Goal: Information Seeking & Learning: Check status

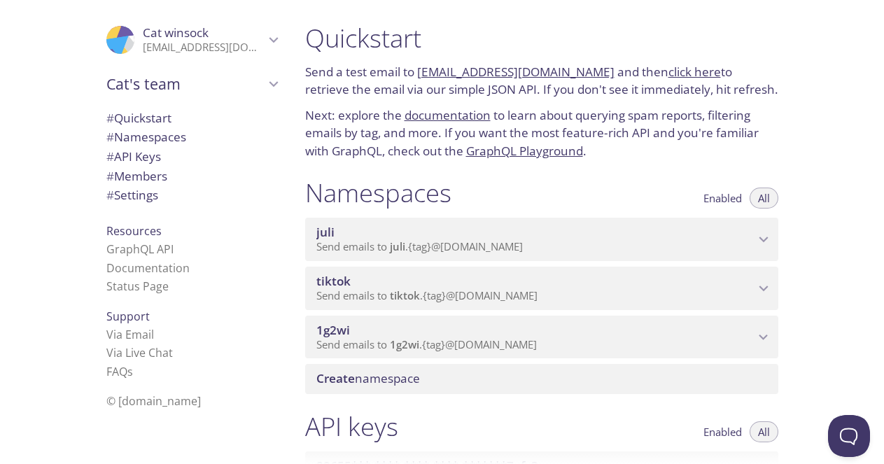
click at [384, 244] on span "Send emails to juli . {tag} @[DOMAIN_NAME]" at bounding box center [419, 246] width 207 height 14
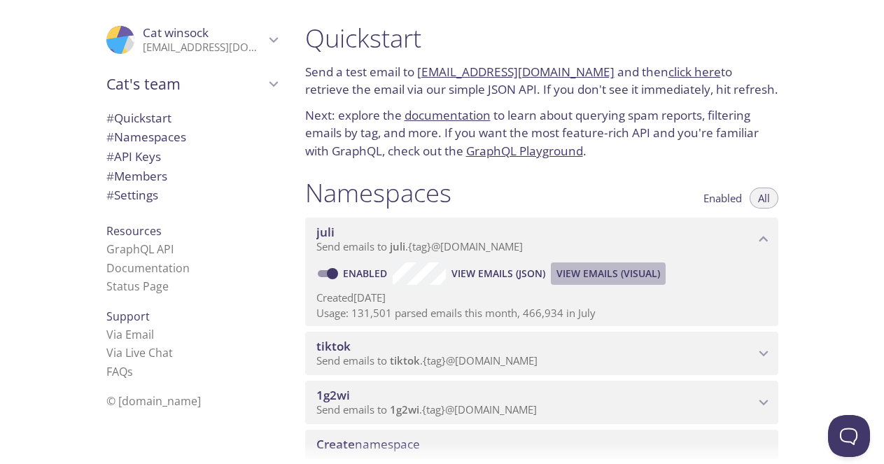
click at [582, 272] on span "View Emails (Visual)" at bounding box center [609, 273] width 104 height 17
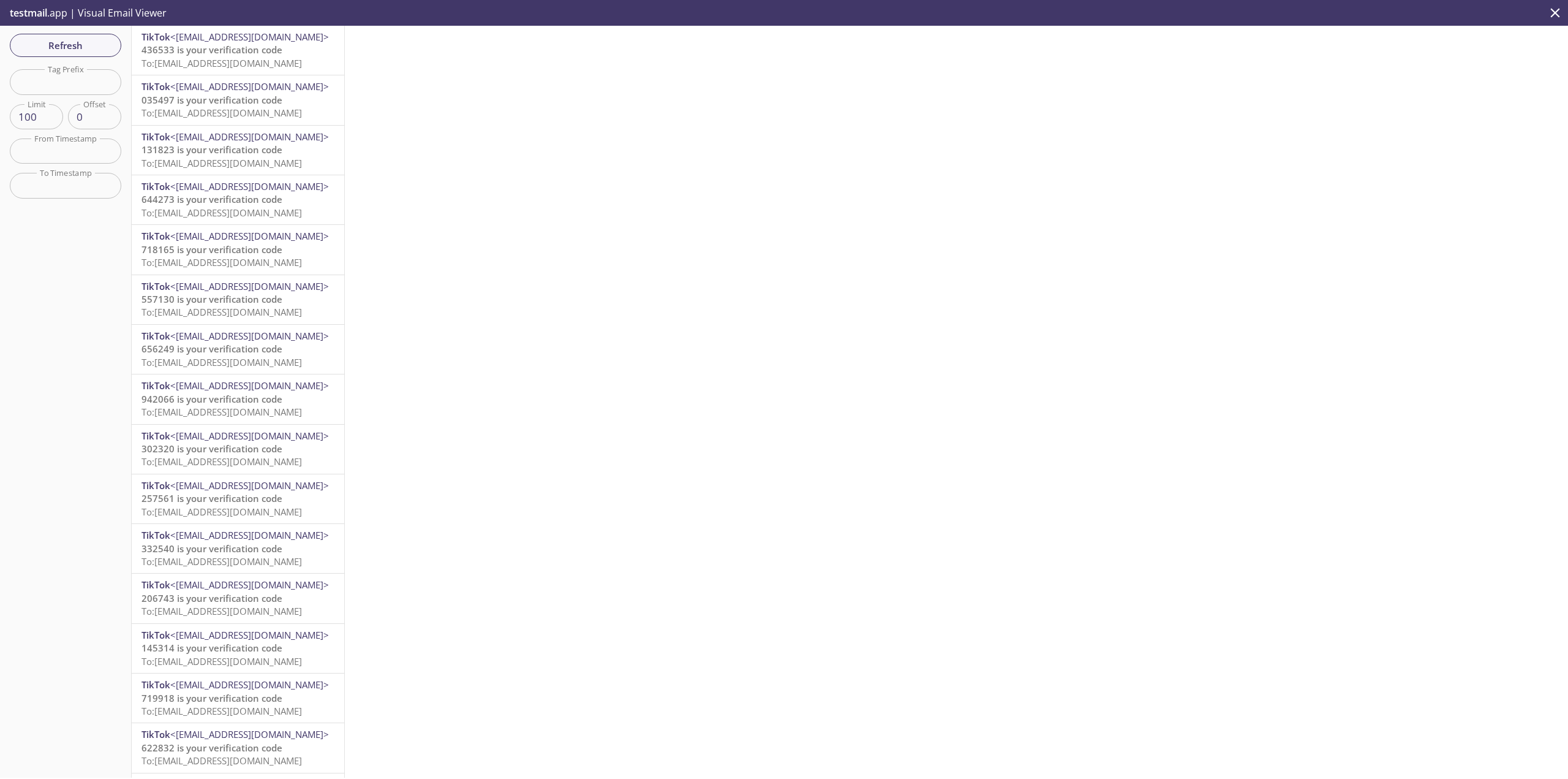
click at [77, 85] on input "text" at bounding box center [65, 81] width 111 height 25
paste input "[EMAIL_ADDRESS][DOMAIN_NAME]"
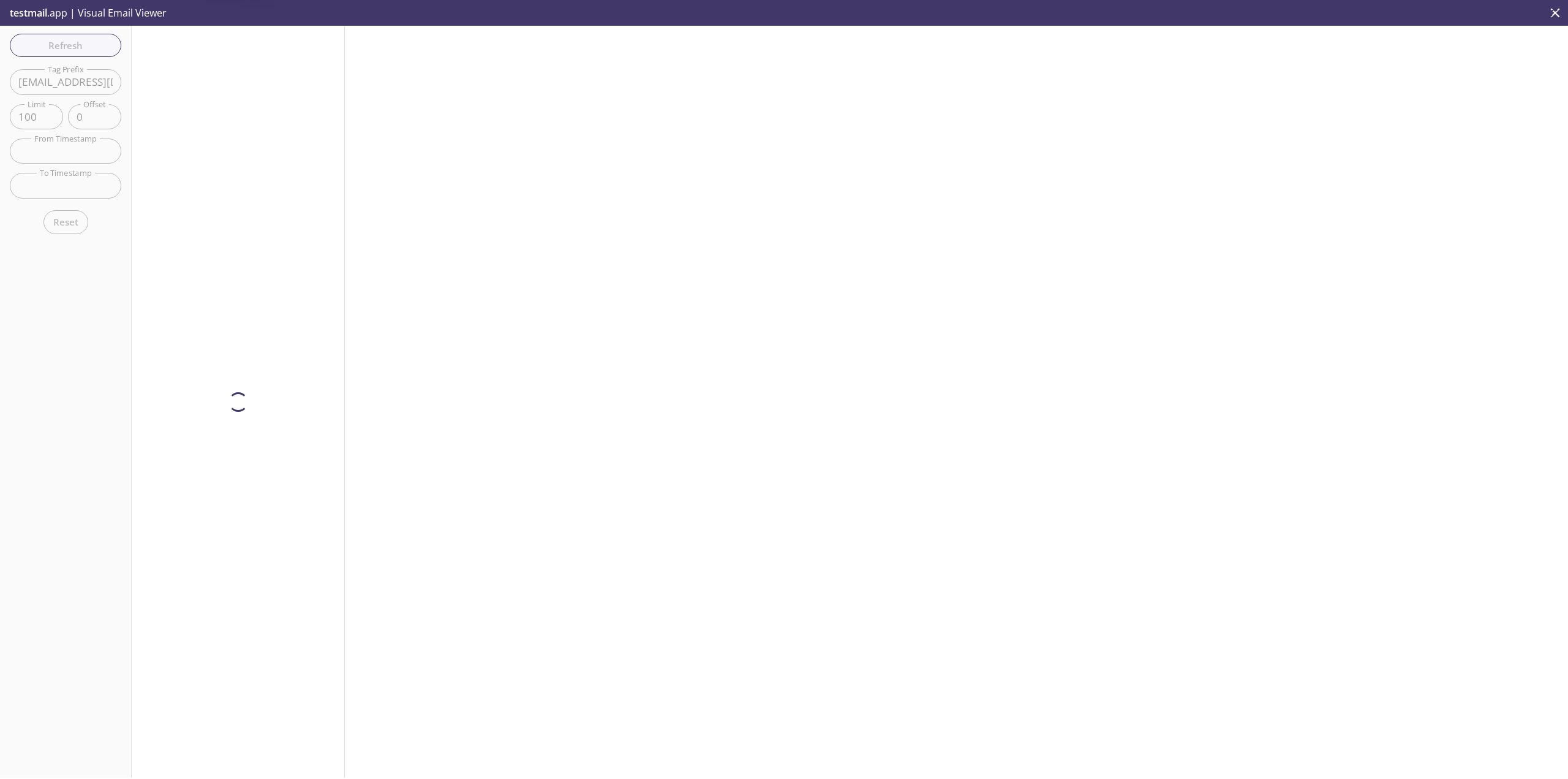
click at [75, 48] on div "Refresh Filters Tag Prefix [EMAIL_ADDRESS][DOMAIN_NAME] Tag Prefix Limit 100 Li…" at bounding box center [66, 401] width 132 height 752
drag, startPoint x: 36, startPoint y: 81, endPoint x: 0, endPoint y: 86, distance: 36.3
click at [0, 86] on div "Refresh Filters Tag Prefix [EMAIL_ADDRESS][DOMAIN_NAME] Tag Prefix Limit 100 Li…" at bounding box center [66, 401] width 132 height 752
drag, startPoint x: 79, startPoint y: 81, endPoint x: 313, endPoint y: 86, distance: 234.1
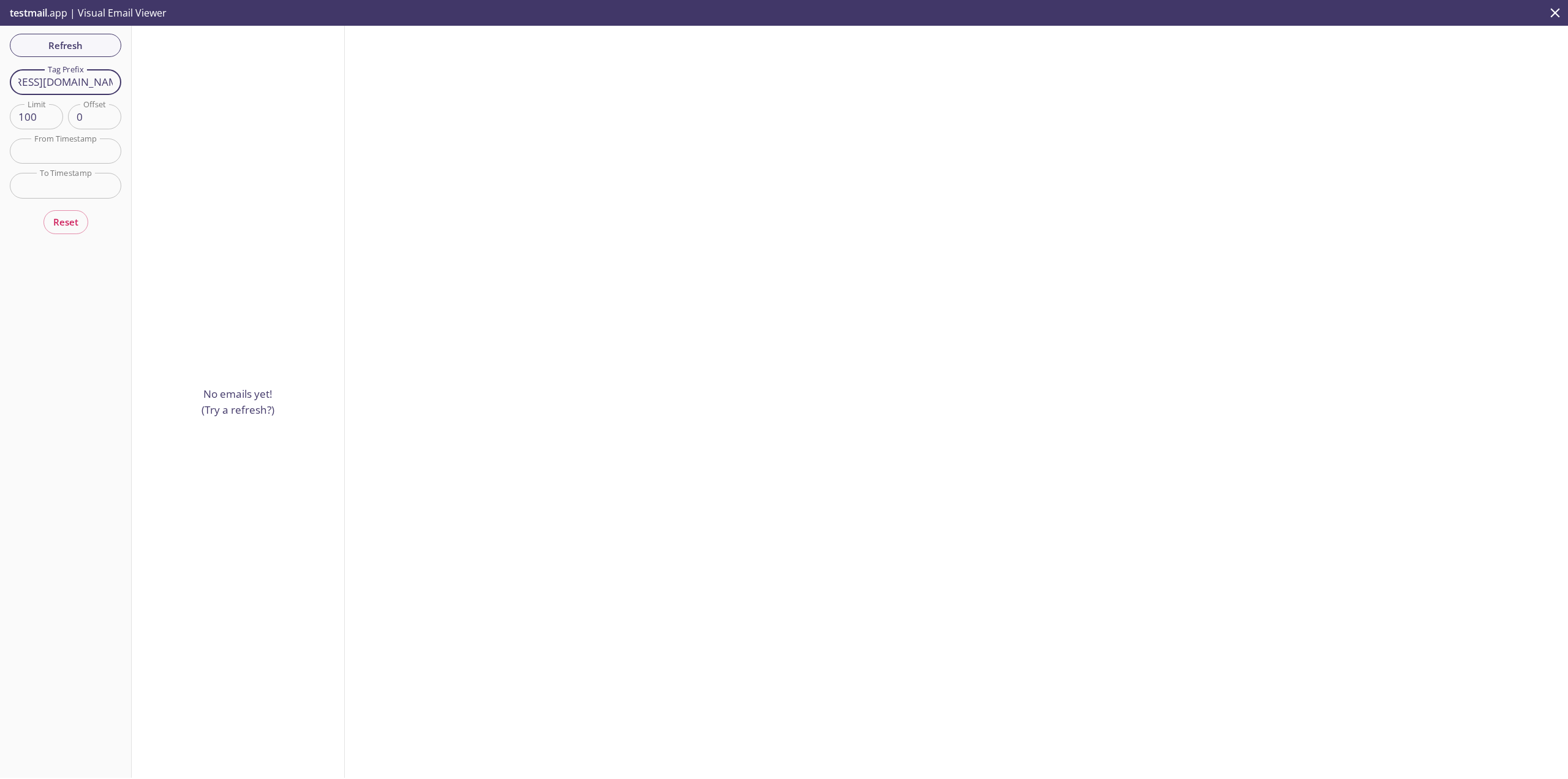
click at [313, 86] on div "Refresh Filters Tag Prefix [EMAIL_ADDRESS][DOMAIN_NAME] Tag Prefix Limit 100 Li…" at bounding box center [784, 401] width 1568 height 752
type input "ebk69830qf"
click at [79, 282] on div "Refresh Filters Tag Prefix ebk69830qf Tag Prefix Limit 100 Limit Offset 0 Offse…" at bounding box center [66, 401] width 132 height 752
drag, startPoint x: 86, startPoint y: 51, endPoint x: 191, endPoint y: 129, distance: 130.8
click at [191, 129] on div "Refresh Filters Tag Prefix ebk69830qf Tag Prefix Limit 100 Limit Offset 0 Offse…" at bounding box center [784, 401] width 1568 height 752
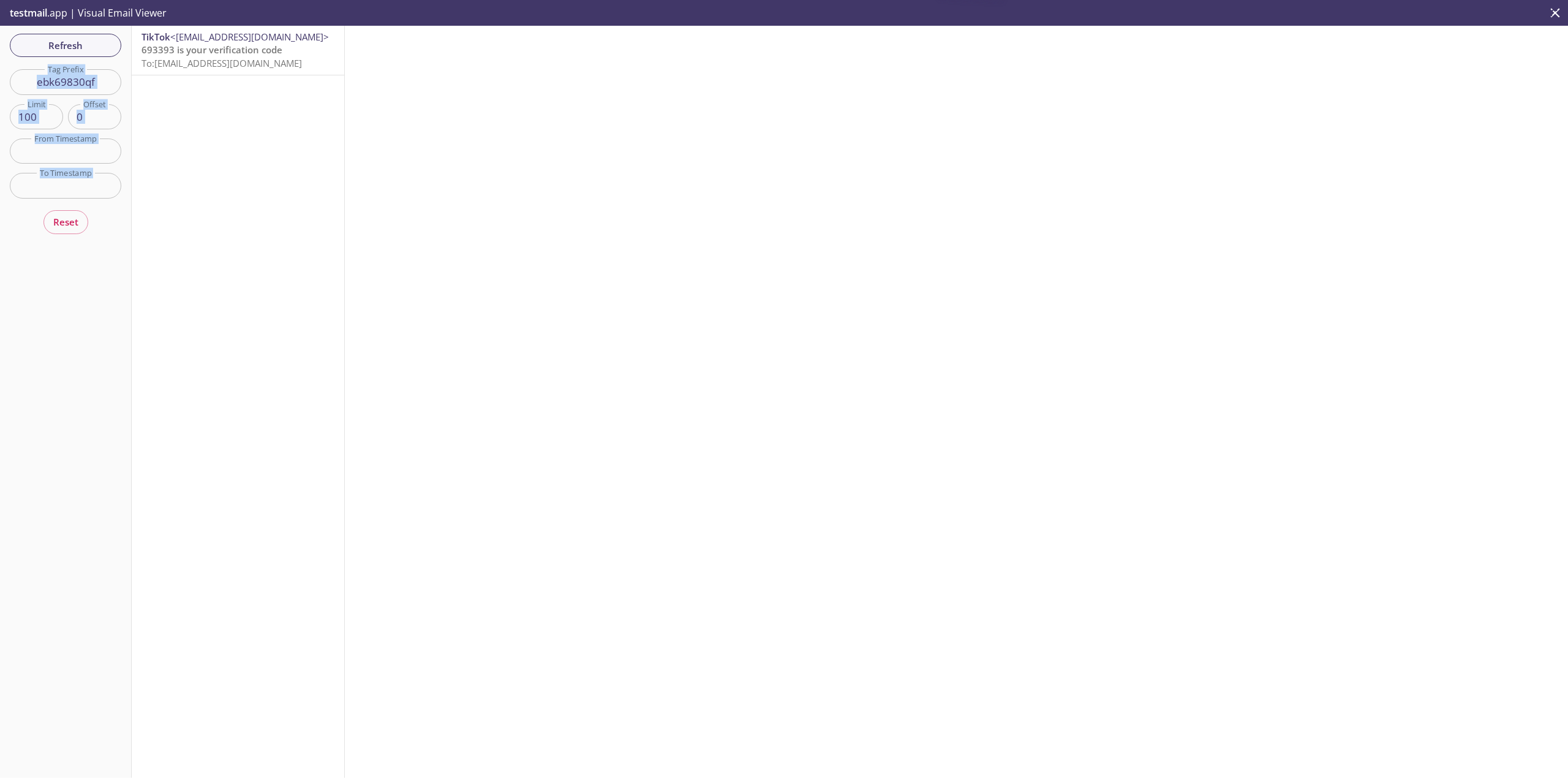
click at [228, 65] on span "To: [EMAIL_ADDRESS][DOMAIN_NAME]" at bounding box center [221, 63] width 160 height 12
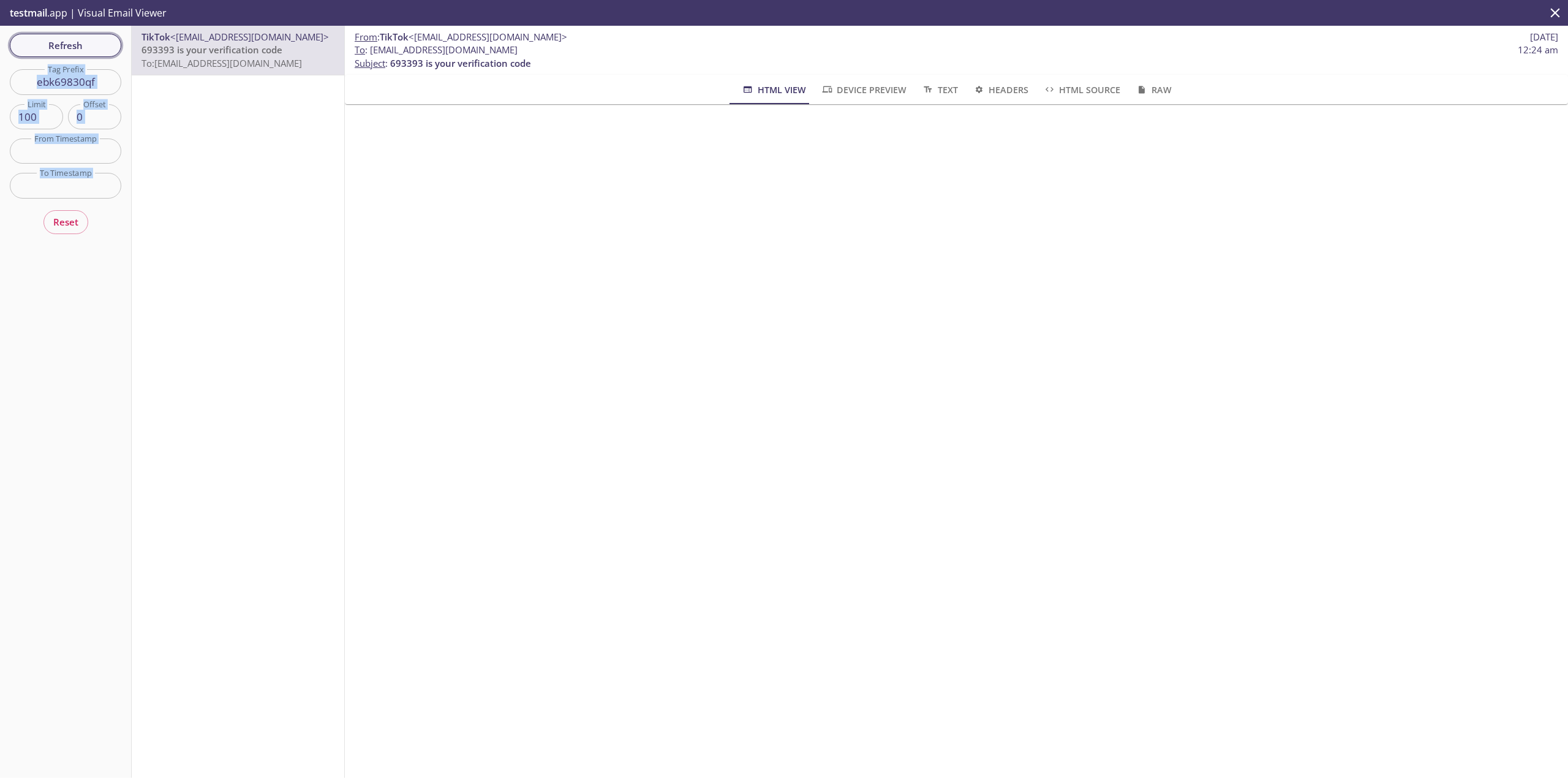
click at [56, 43] on span "Refresh" at bounding box center [65, 46] width 92 height 16
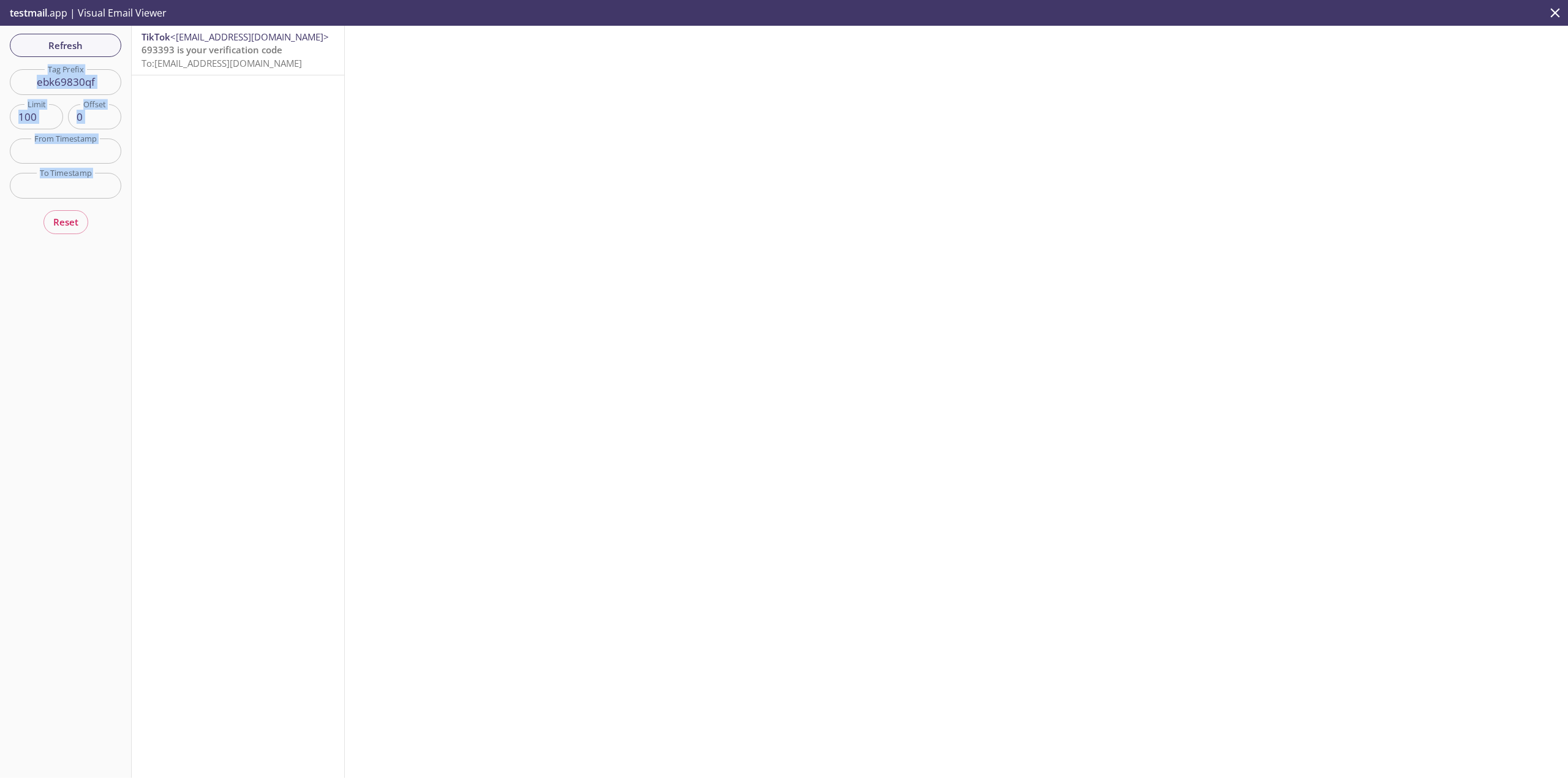
click at [108, 77] on input "ebk69830qf" at bounding box center [65, 81] width 111 height 25
drag, startPoint x: 109, startPoint y: 83, endPoint x: 0, endPoint y: 78, distance: 109.1
click at [0, 78] on div "Refresh Filters Tag Prefix ebk69830qf Tag Prefix Limit 100 Limit Offset 0 Offse…" at bounding box center [66, 401] width 132 height 752
click at [77, 53] on button "Refresh" at bounding box center [65, 46] width 111 height 24
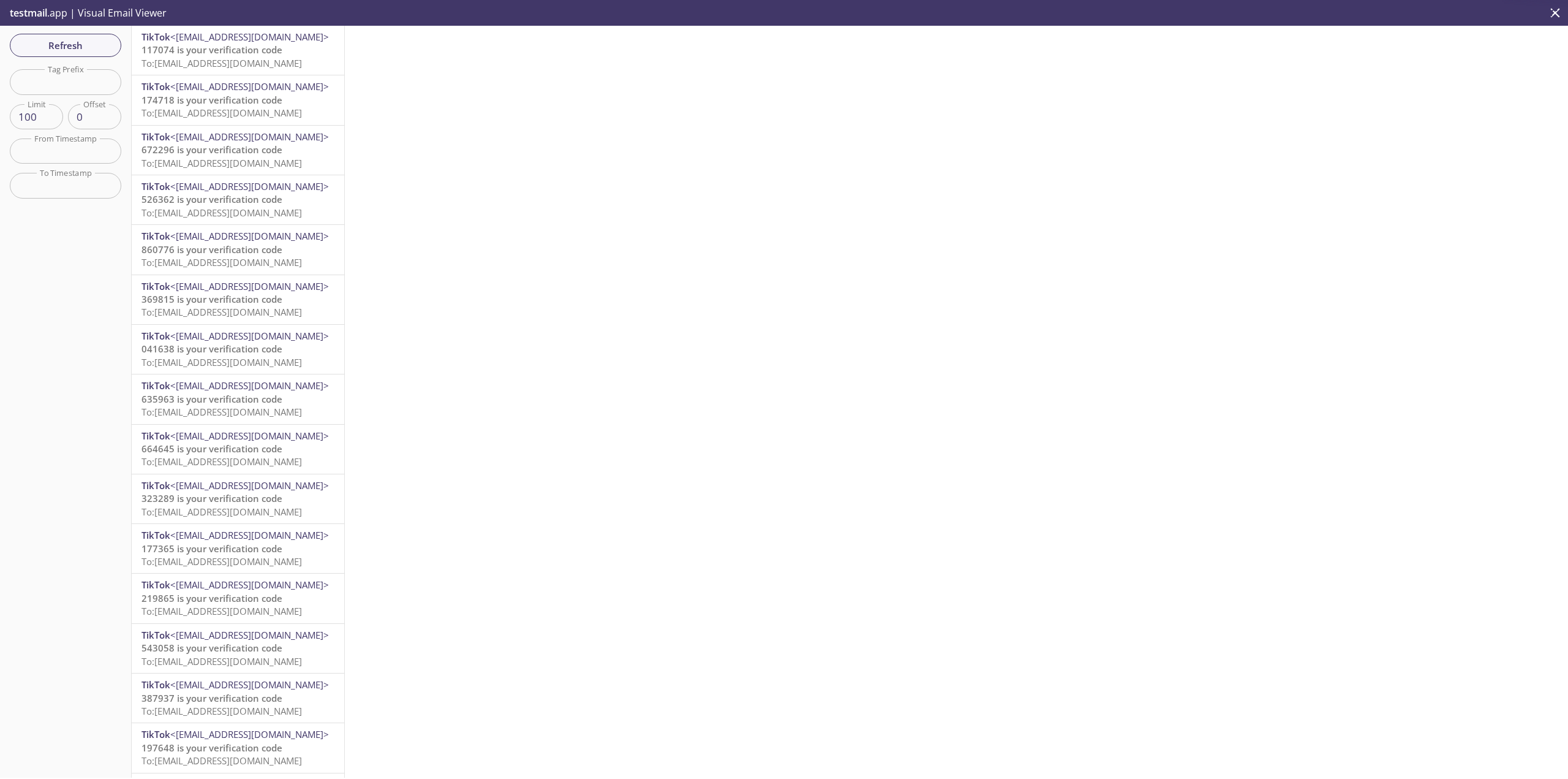
click at [198, 64] on span "To: [EMAIL_ADDRESS][DOMAIN_NAME]" at bounding box center [221, 63] width 160 height 12
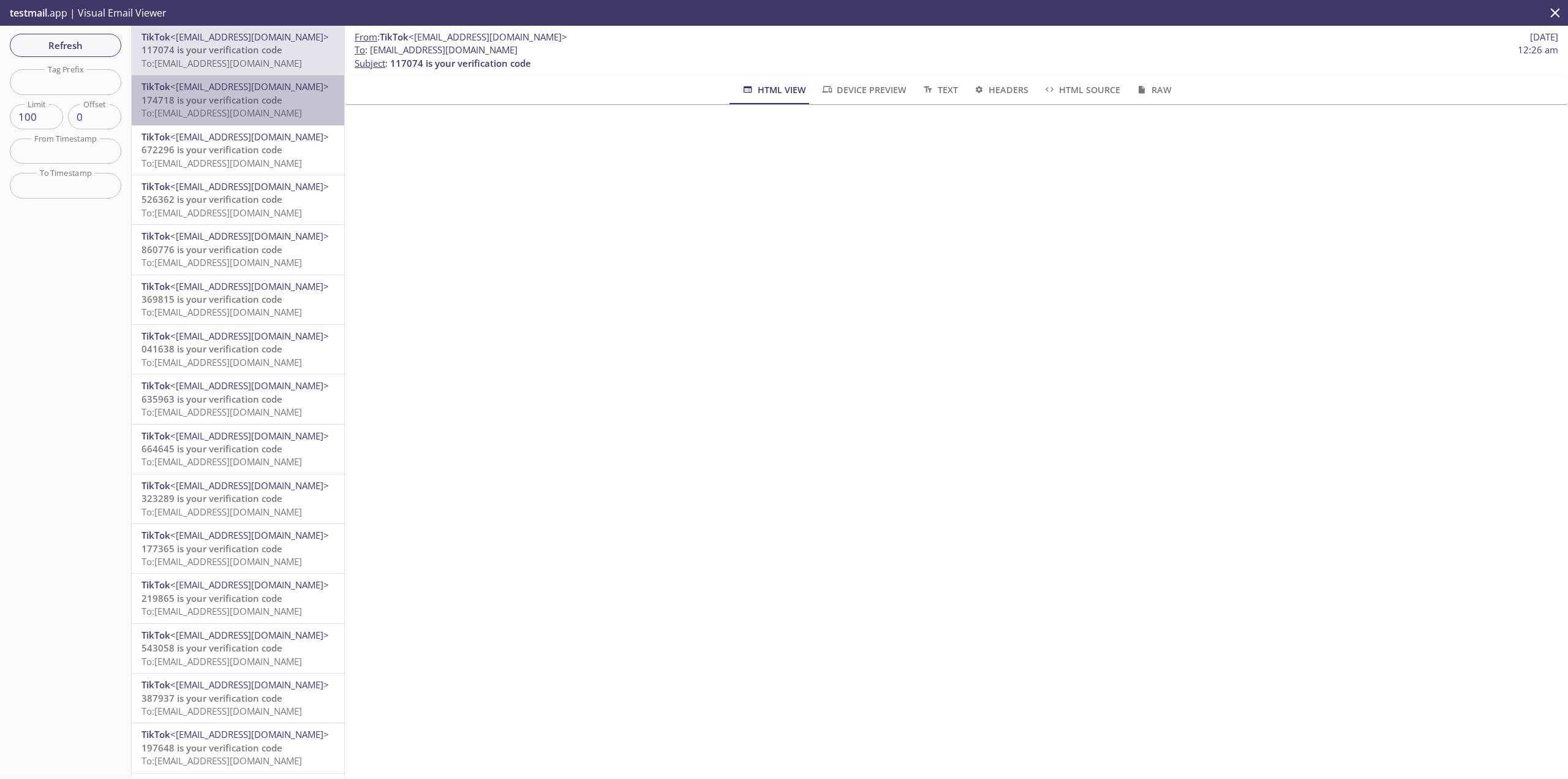
click at [273, 109] on span "To: [EMAIL_ADDRESS][DOMAIN_NAME]" at bounding box center [221, 113] width 160 height 12
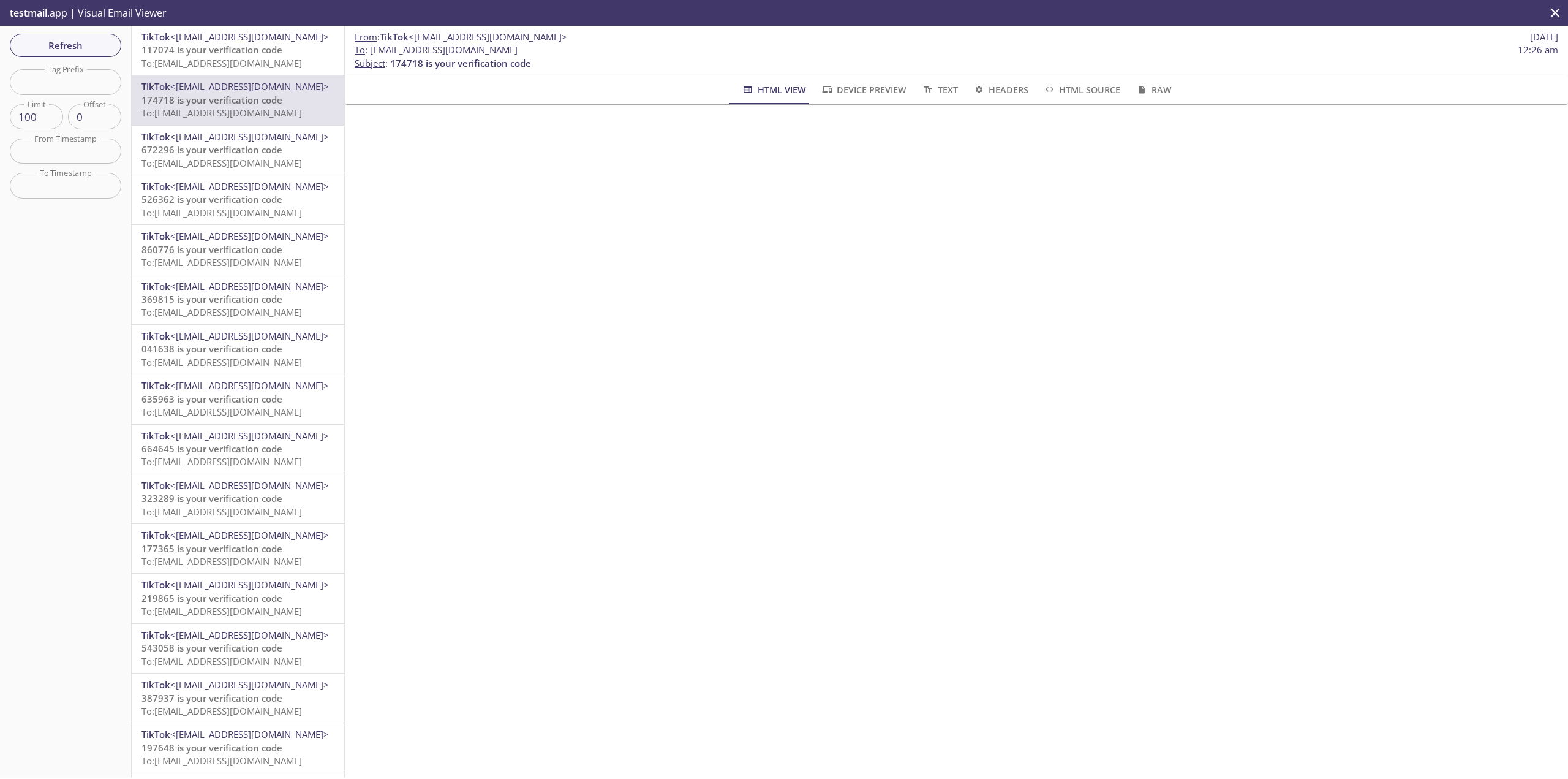
click at [197, 153] on span "672296 is your verification code" at bounding box center [212, 150] width 141 height 12
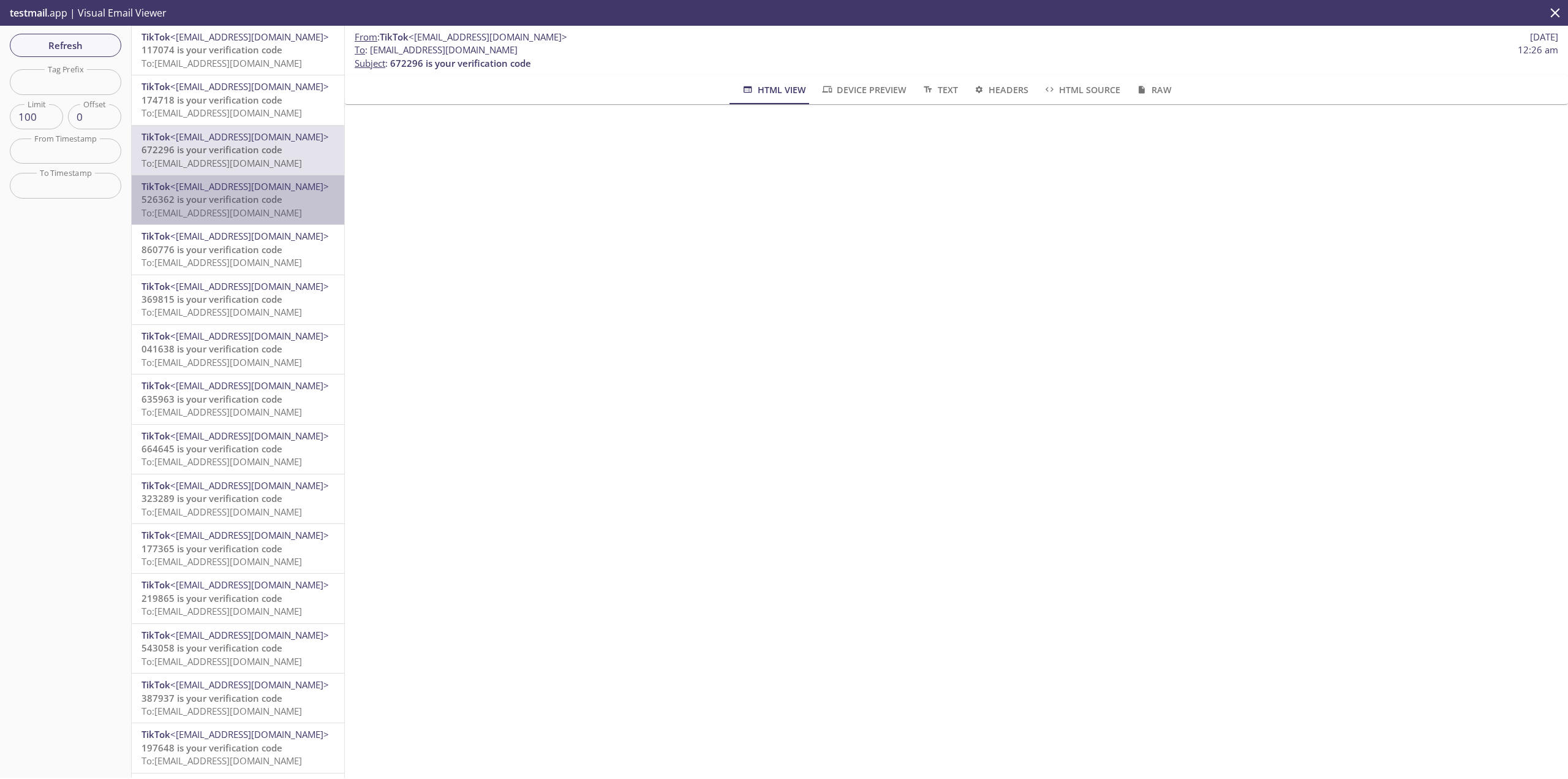
click at [262, 210] on span "To: [EMAIL_ADDRESS][DOMAIN_NAME]" at bounding box center [221, 213] width 160 height 12
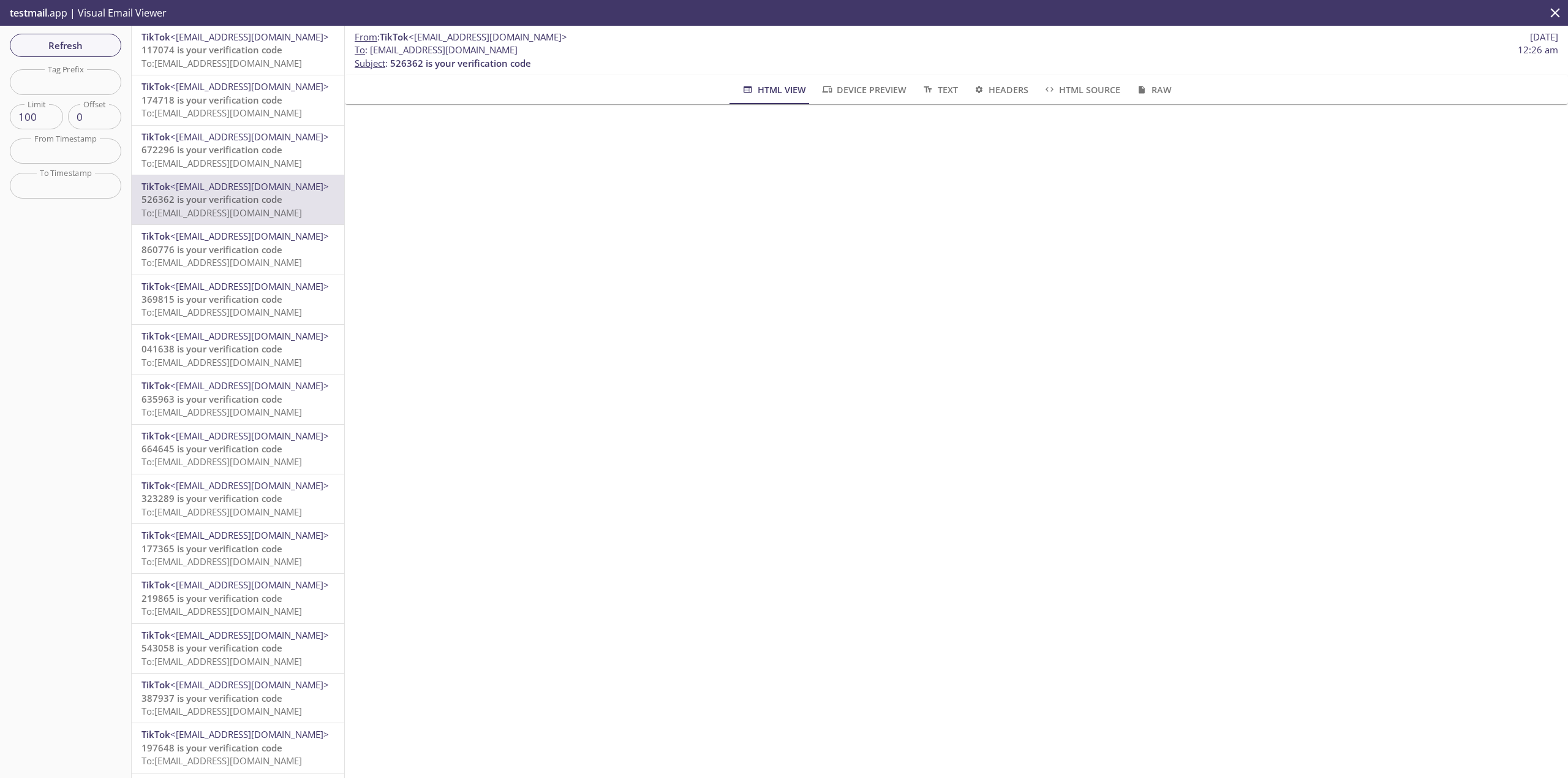
click at [275, 230] on span "<[EMAIL_ADDRESS][DOMAIN_NAME]>" at bounding box center [249, 236] width 158 height 12
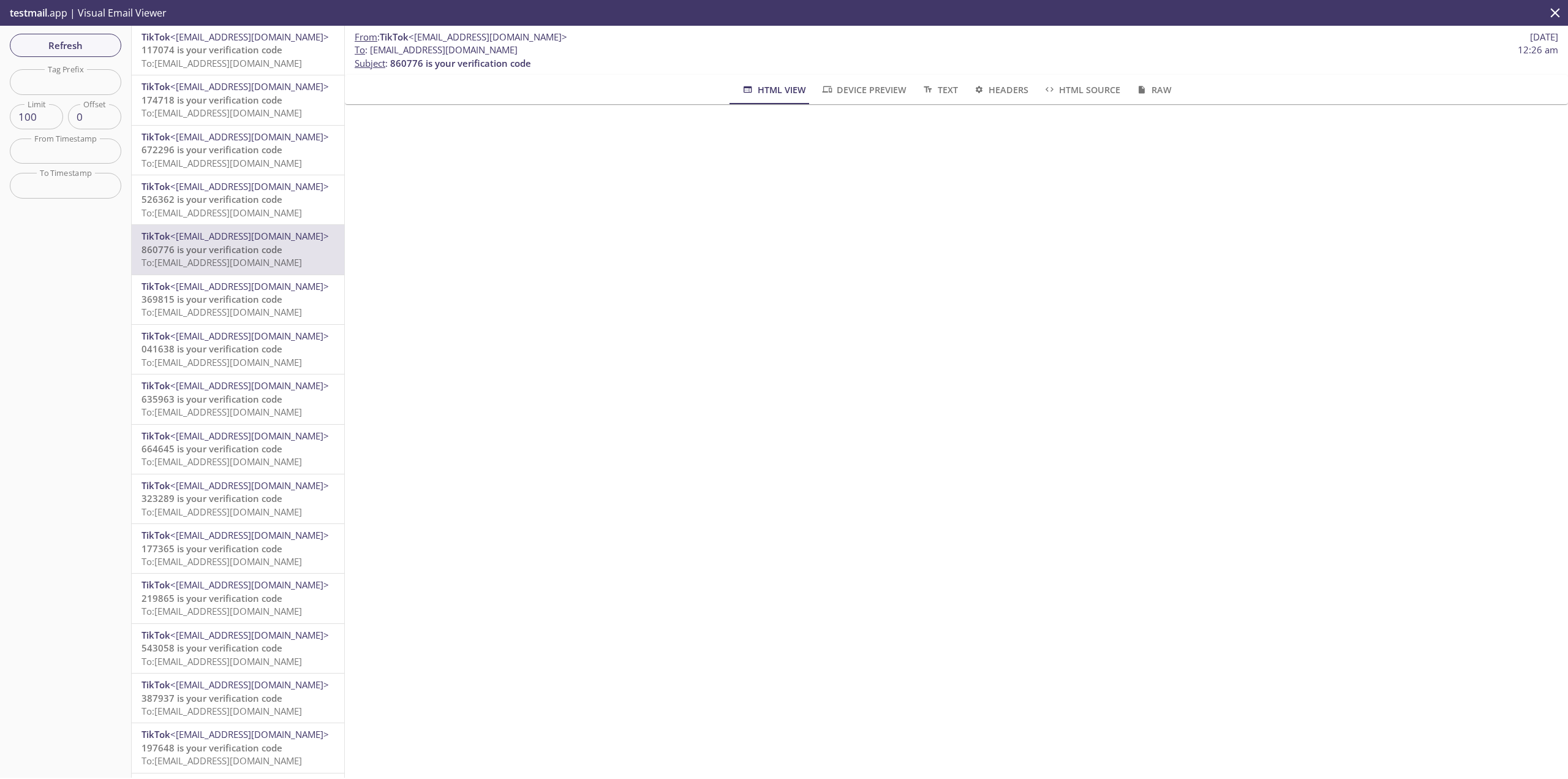
click at [276, 291] on span "<[EMAIL_ADDRESS][DOMAIN_NAME]>" at bounding box center [249, 286] width 158 height 12
click at [88, 453] on div "Refresh Filters Tag Prefix Tag Prefix Limit 100 Limit Offset 0 Offset From Time…" at bounding box center [66, 401] width 132 height 752
